Goal: Task Accomplishment & Management: Use online tool/utility

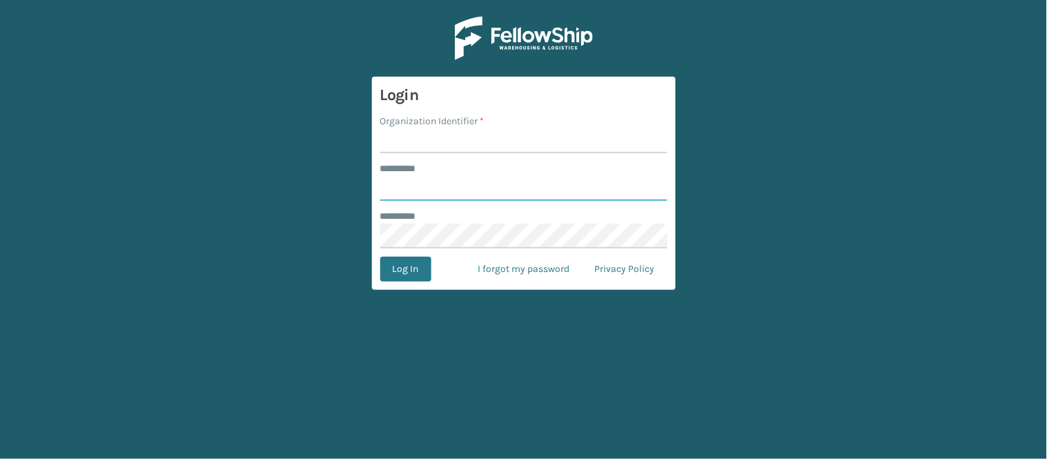
type input "******"
click at [461, 147] on input "Organization Identifier *" at bounding box center [523, 140] width 287 height 25
type input "WindGap"
click at [380, 257] on button "Log In" at bounding box center [405, 269] width 51 height 25
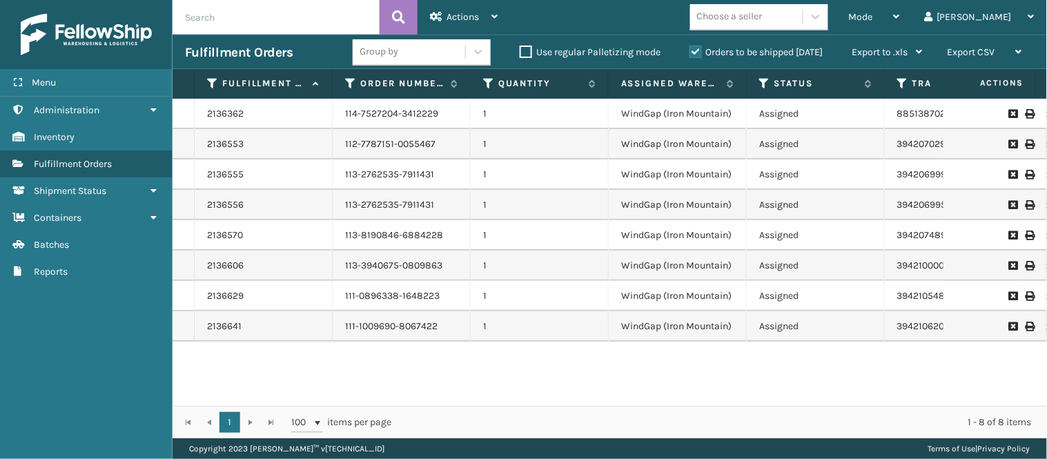
click at [642, 361] on div "2136362 114-7527204-3412229 1 WindGap (Iron Mountain) Assigned 885138702102 Fed…" at bounding box center [609, 252] width 874 height 307
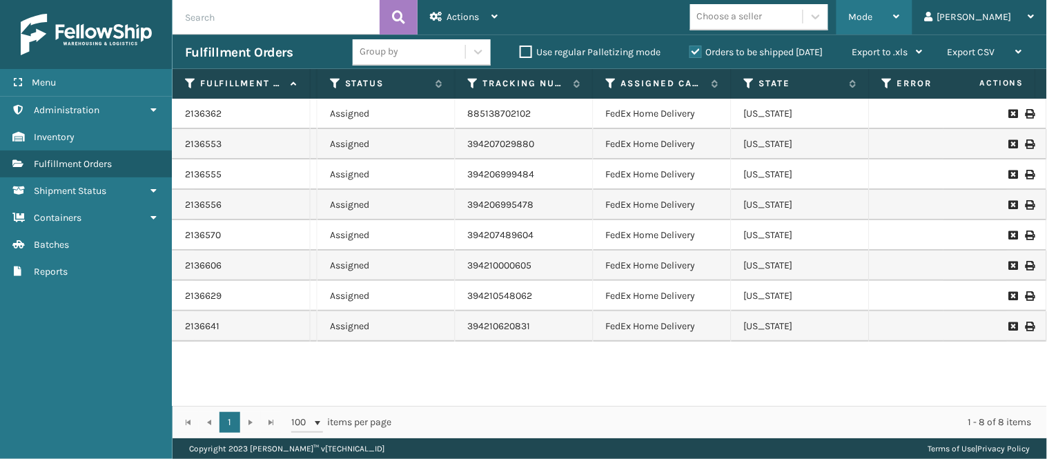
click at [900, 16] on icon at bounding box center [896, 17] width 6 height 10
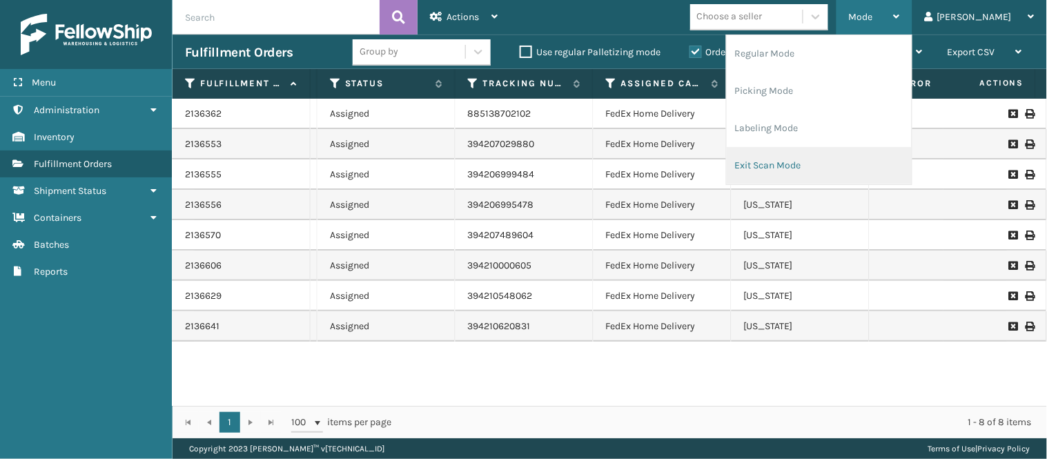
click at [819, 166] on li "Exit Scan Mode" at bounding box center [818, 165] width 185 height 37
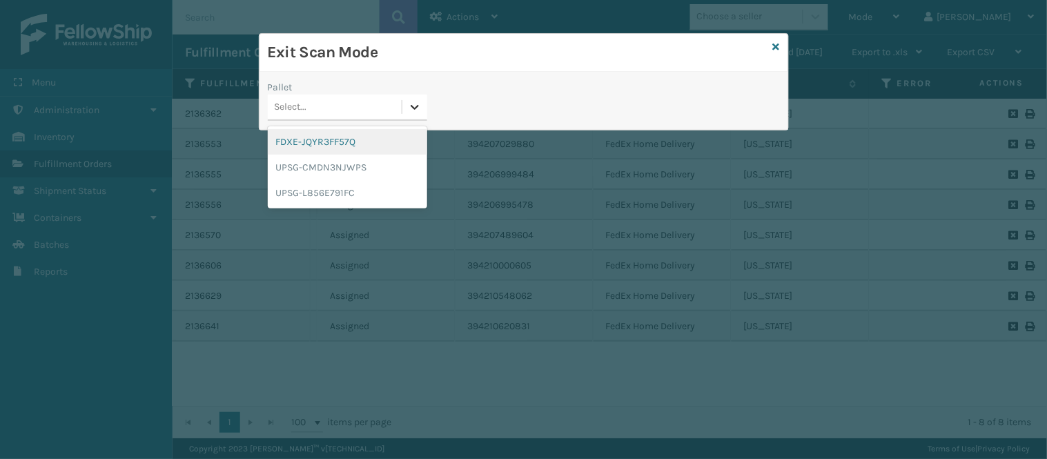
click at [406, 106] on div at bounding box center [414, 107] width 25 height 25
click at [361, 185] on div "UPSG-L856E791FC" at bounding box center [347, 193] width 159 height 26
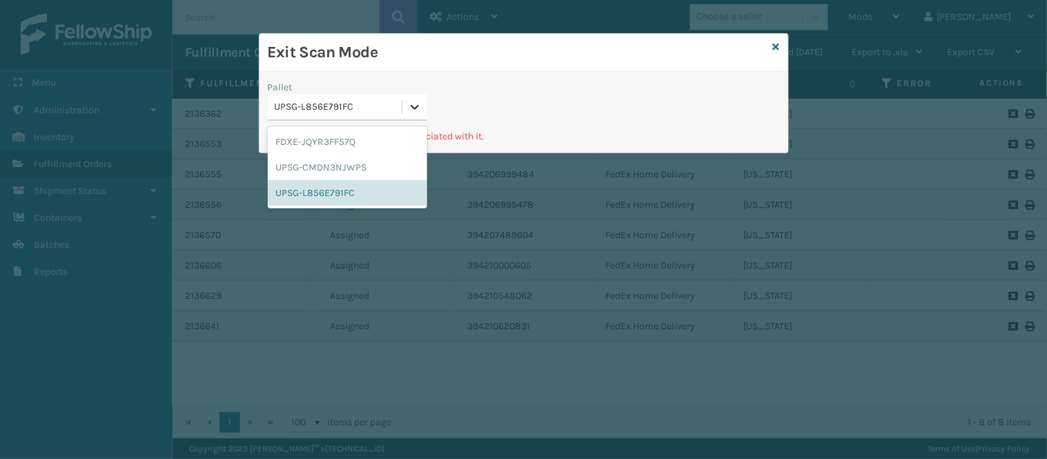
click at [413, 110] on icon at bounding box center [415, 107] width 14 height 14
click at [359, 161] on div "UPSG-CMDN3NJWPS" at bounding box center [347, 168] width 159 height 26
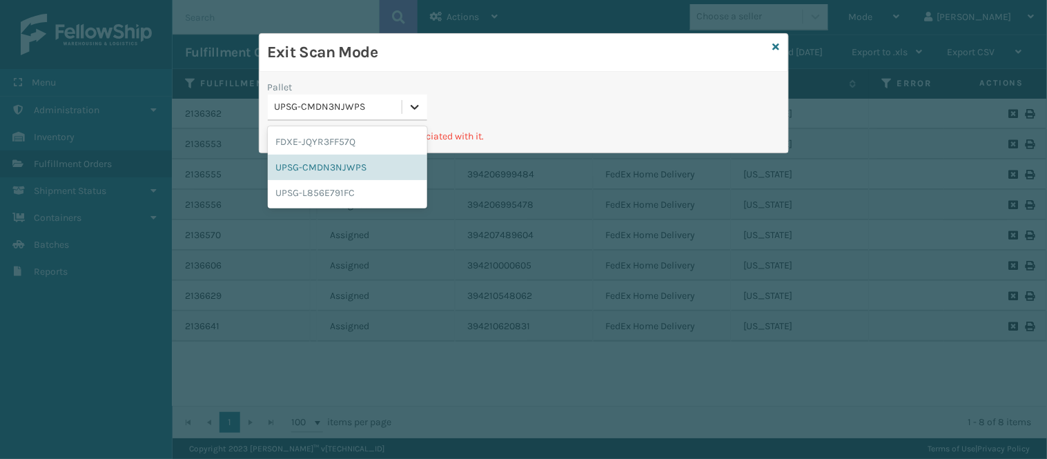
click at [412, 103] on icon at bounding box center [415, 107] width 14 height 14
click at [352, 146] on div "FDXE-JQYR3FF57Q" at bounding box center [347, 142] width 159 height 26
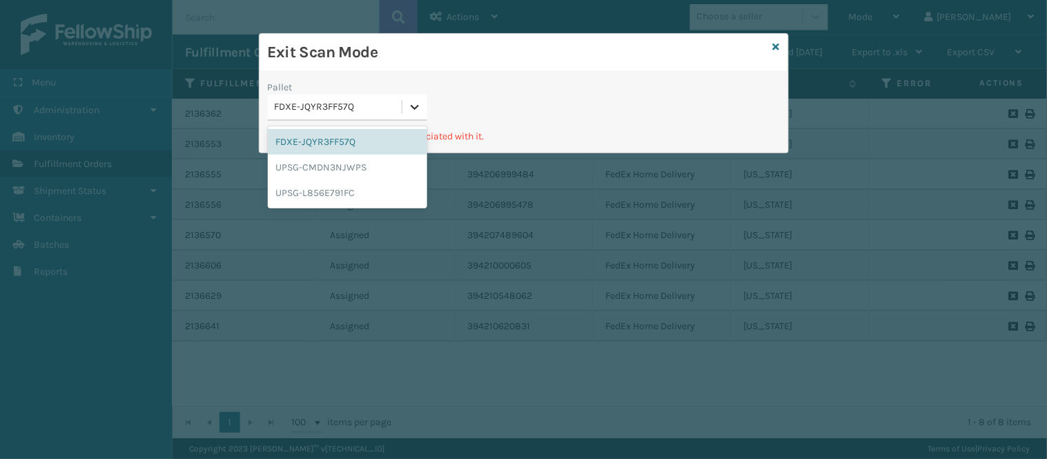
click at [418, 113] on icon at bounding box center [415, 107] width 14 height 14
click at [348, 187] on div "UPSG-L856E791FC" at bounding box center [347, 193] width 159 height 26
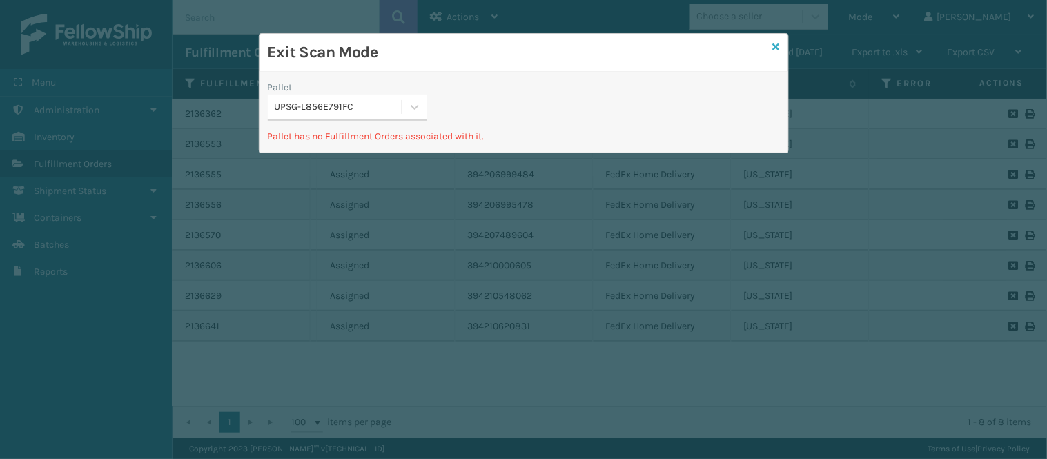
click at [777, 46] on icon at bounding box center [776, 47] width 7 height 10
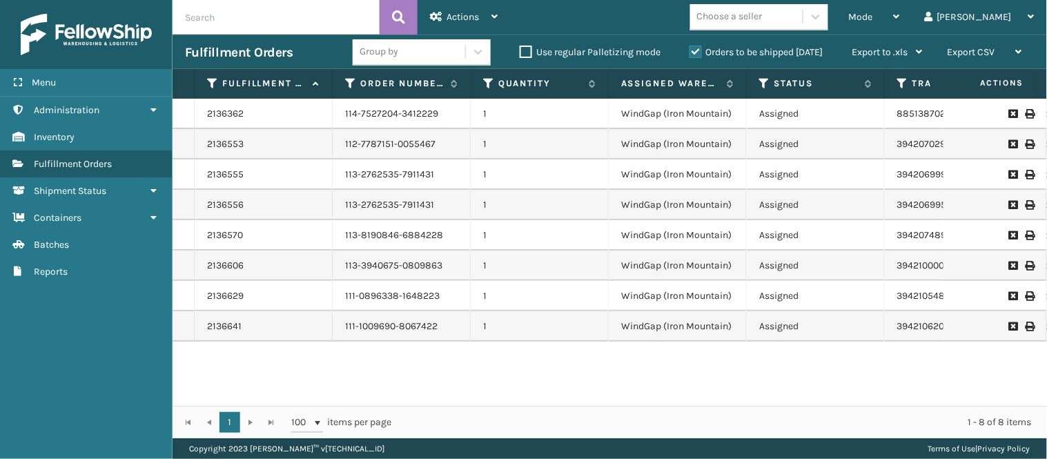
click at [407, 364] on div "2136362 114-7527204-3412229 1 WindGap (Iron Mountain) Assigned 885138702102 Fed…" at bounding box center [609, 252] width 874 height 307
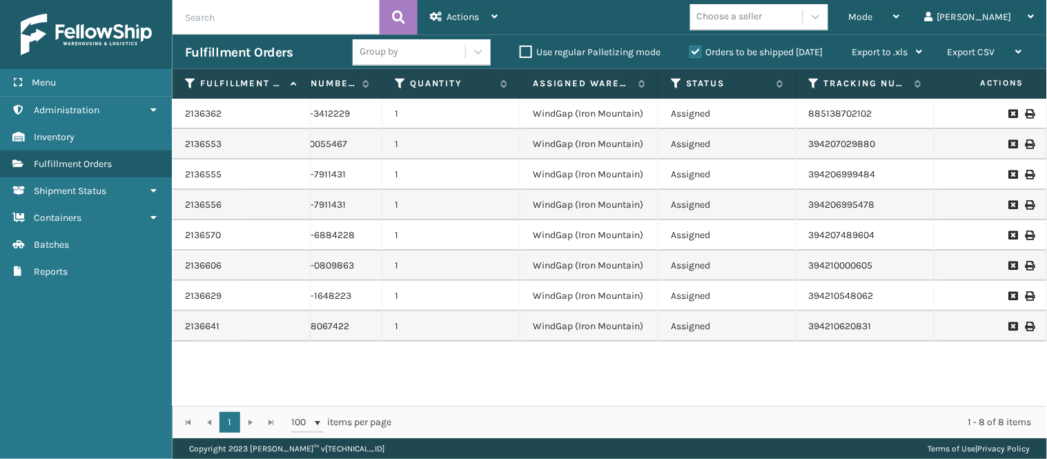
scroll to position [0, 92]
